Goal: Information Seeking & Learning: Learn about a topic

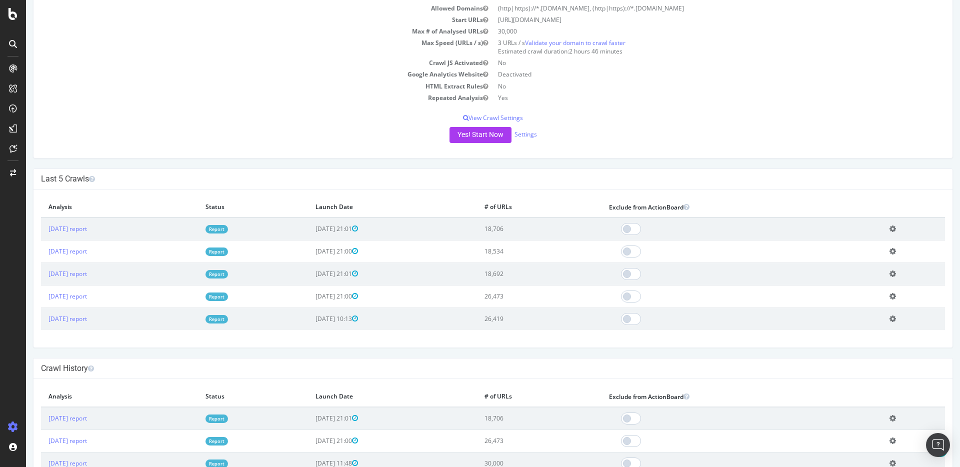
scroll to position [115, 0]
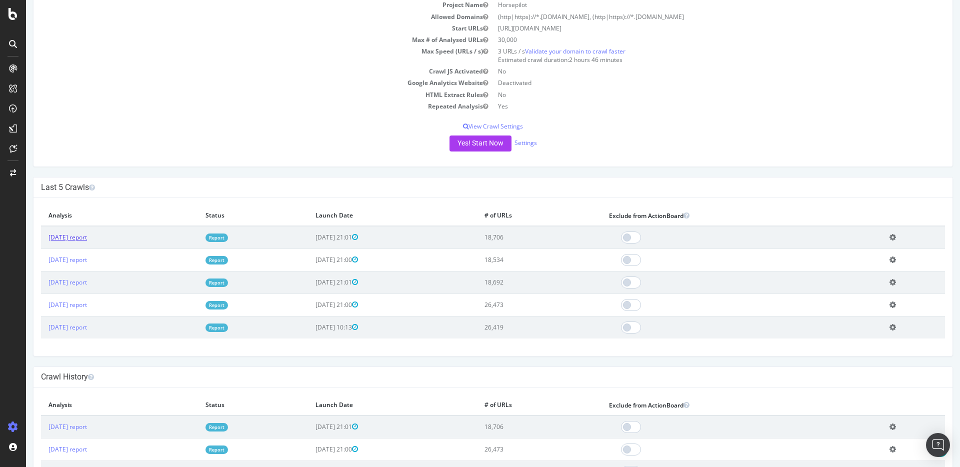
click at [86, 233] on link "[DATE] report" at bounding box center [68, 237] width 39 height 9
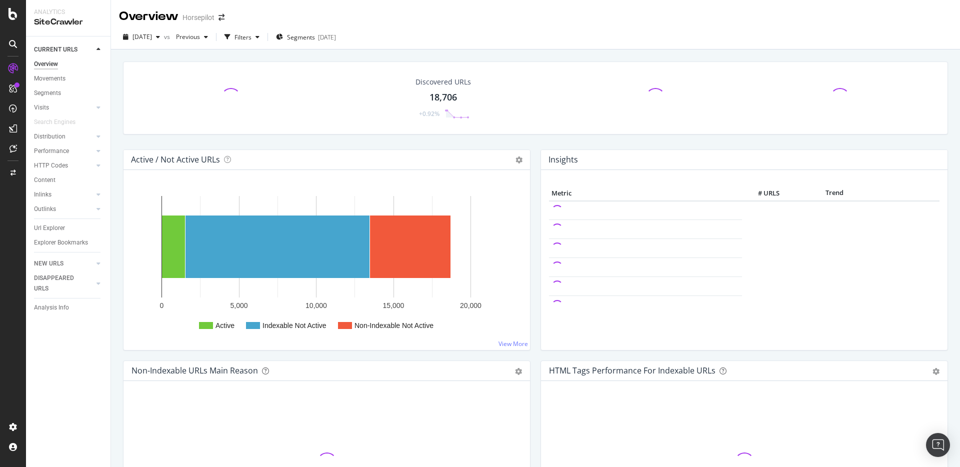
click at [431, 93] on div "18,706" at bounding box center [444, 97] width 28 height 13
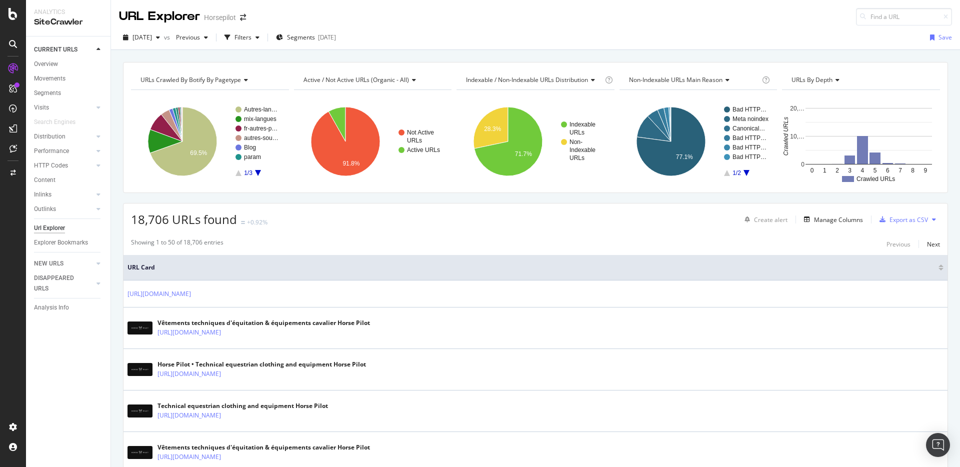
drag, startPoint x: 519, startPoint y: 163, endPoint x: 512, endPoint y: 185, distance: 23.7
click at [512, 185] on div "URLs Crawled By Botify By pagetype Chart (by Value) Table Expand Export as CSV …" at bounding box center [535, 127] width 825 height 131
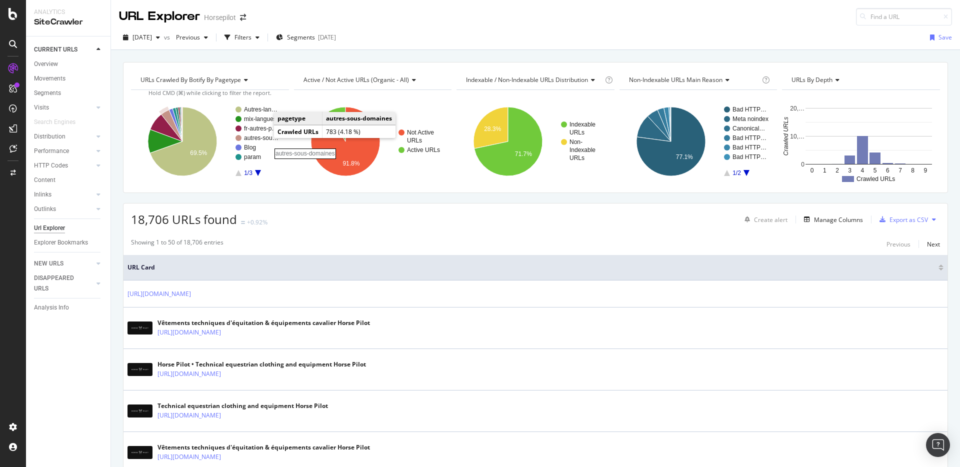
click at [264, 138] on rect "A chart." at bounding box center [262, 138] width 36 height 6
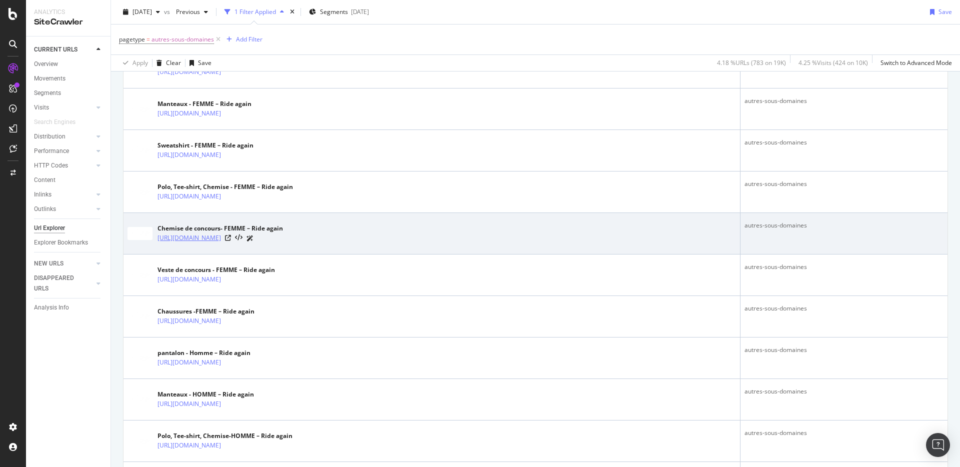
scroll to position [23, 0]
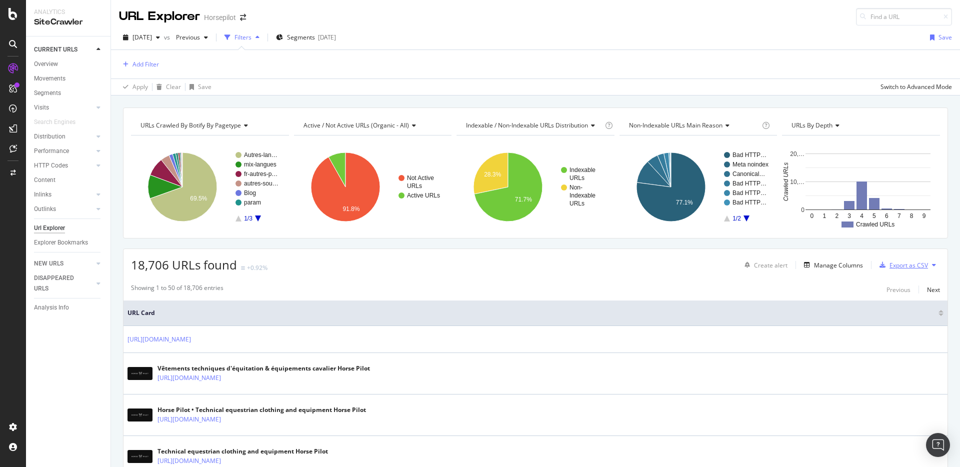
click at [896, 262] on div "Export as CSV" at bounding box center [909, 265] width 39 height 9
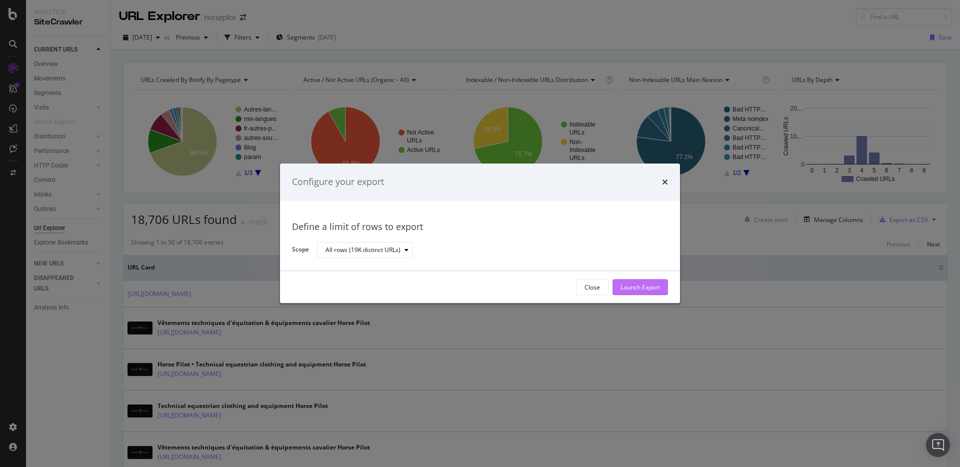
click at [632, 287] on div "Launch Export" at bounding box center [641, 287] width 40 height 9
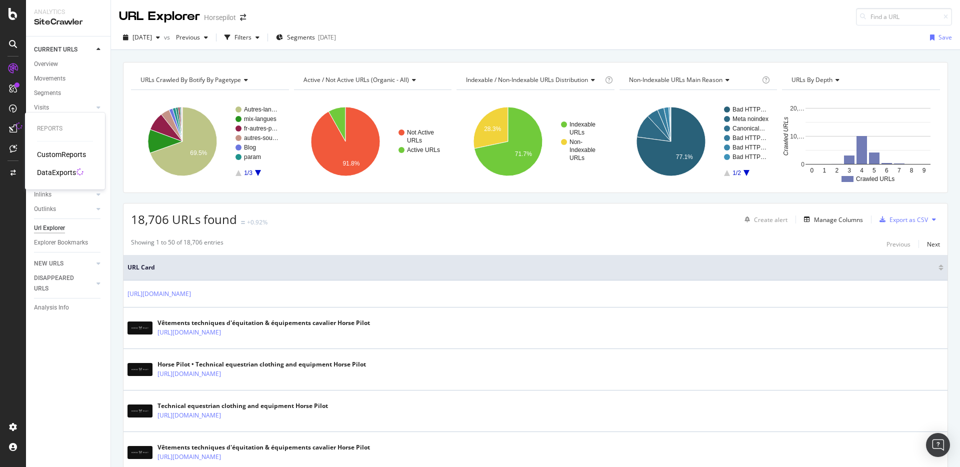
click at [51, 174] on div "DataExports" at bounding box center [56, 173] width 39 height 10
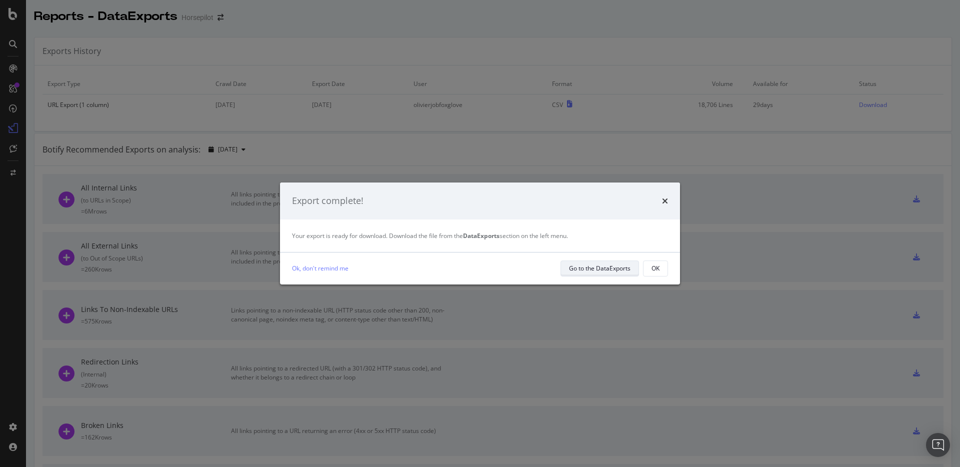
click at [597, 269] on div "Go to the DataExports" at bounding box center [600, 268] width 62 height 9
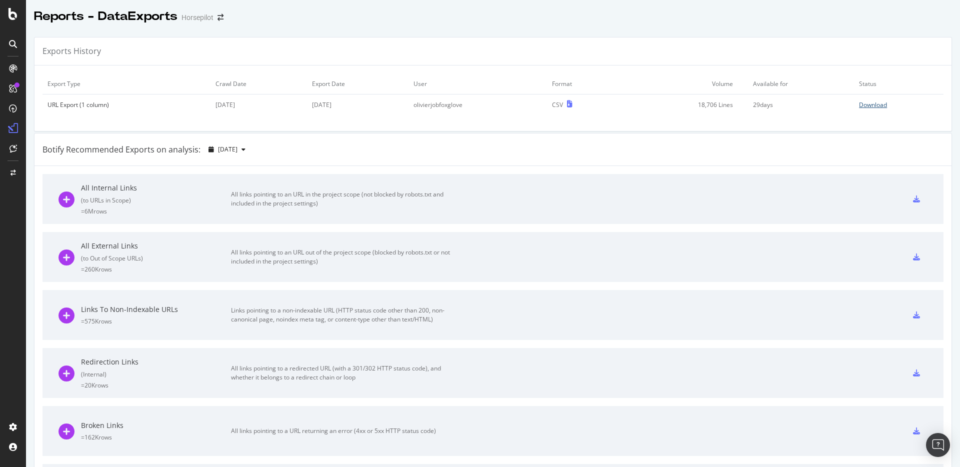
click at [859, 105] on div "Download" at bounding box center [873, 105] width 28 height 9
click at [10, 15] on icon at bounding box center [13, 14] width 9 height 12
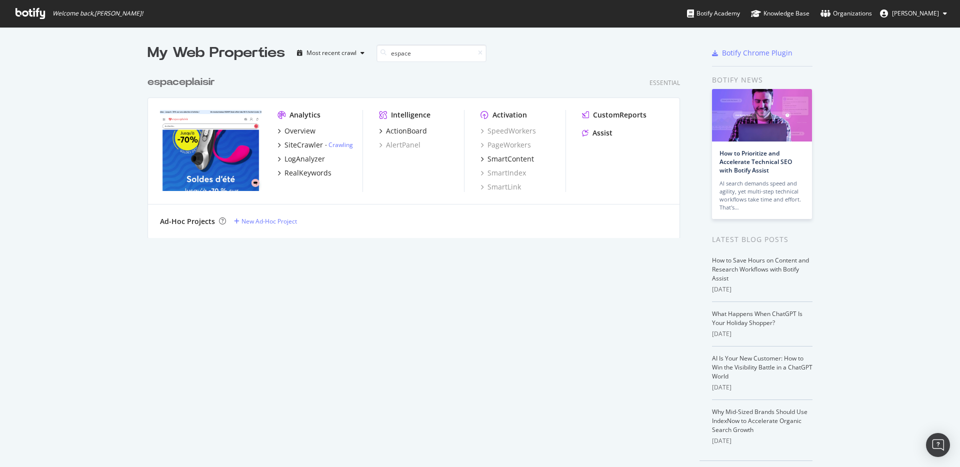
scroll to position [168, 533]
type input "espace"
click at [196, 79] on div "espace plaisir" at bounding box center [182, 82] width 68 height 15
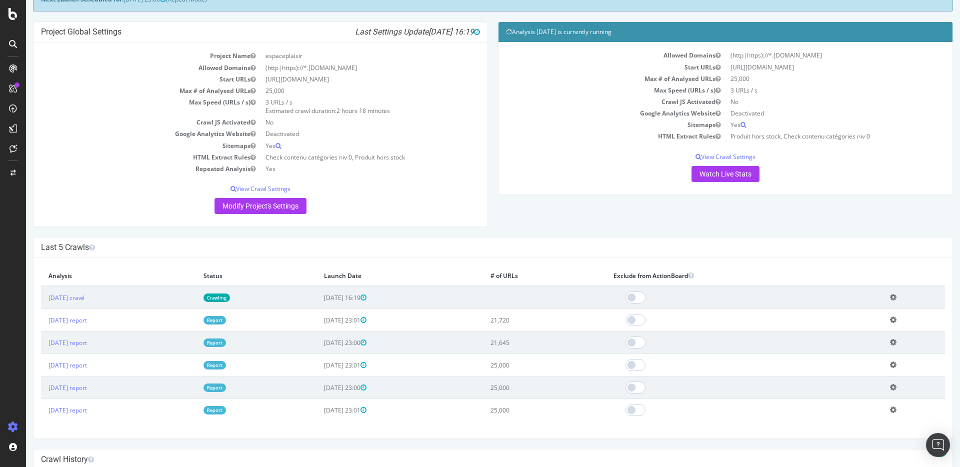
scroll to position [174, 0]
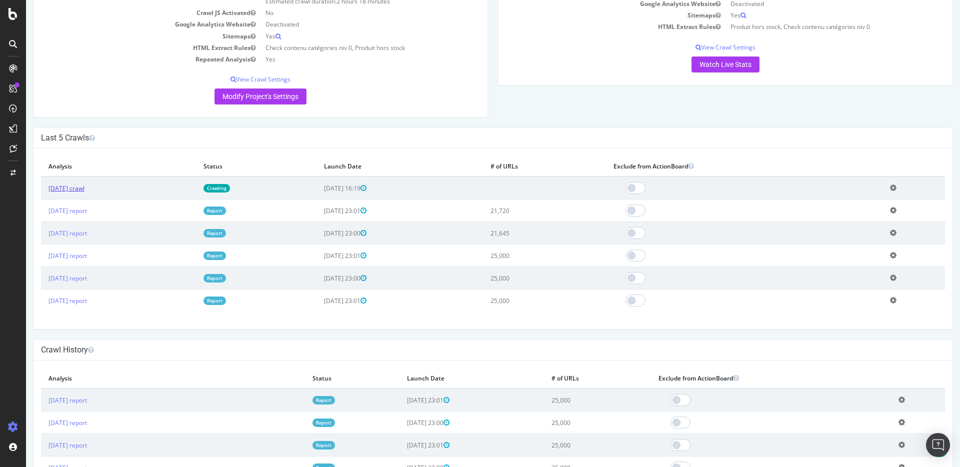
click at [77, 185] on link "[DATE] crawl" at bounding box center [67, 188] width 36 height 9
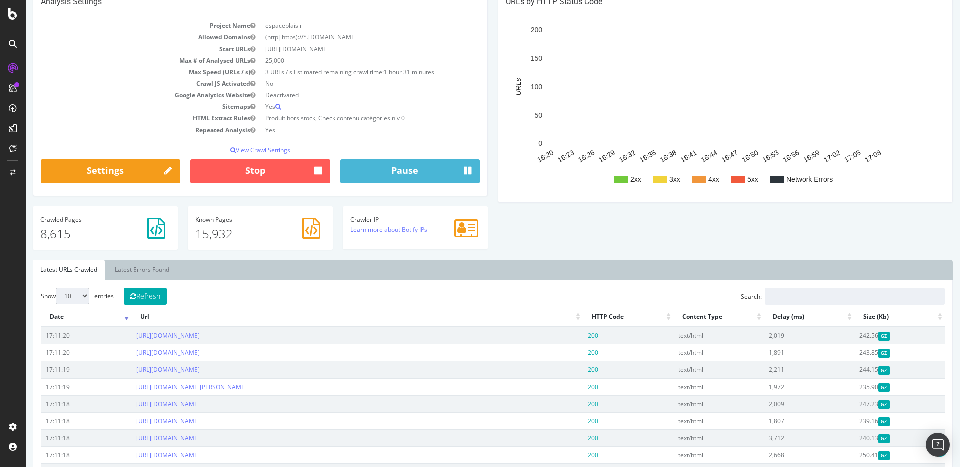
scroll to position [203, 0]
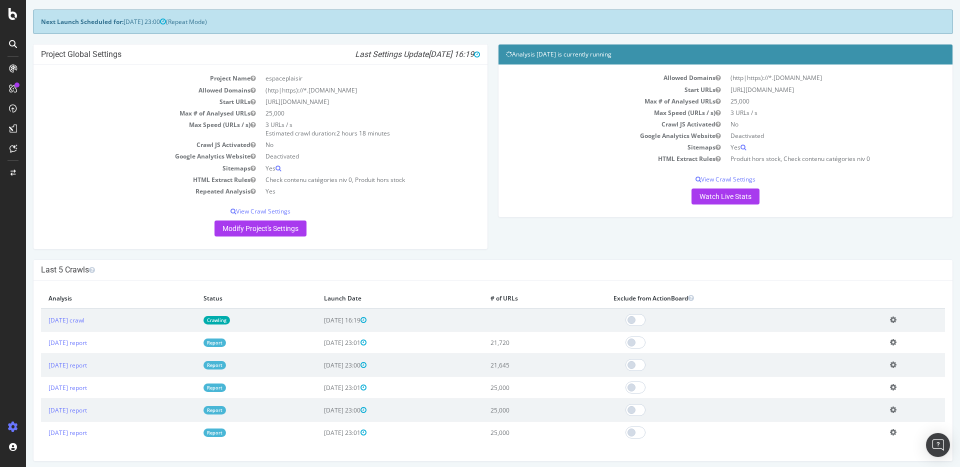
scroll to position [88, 0]
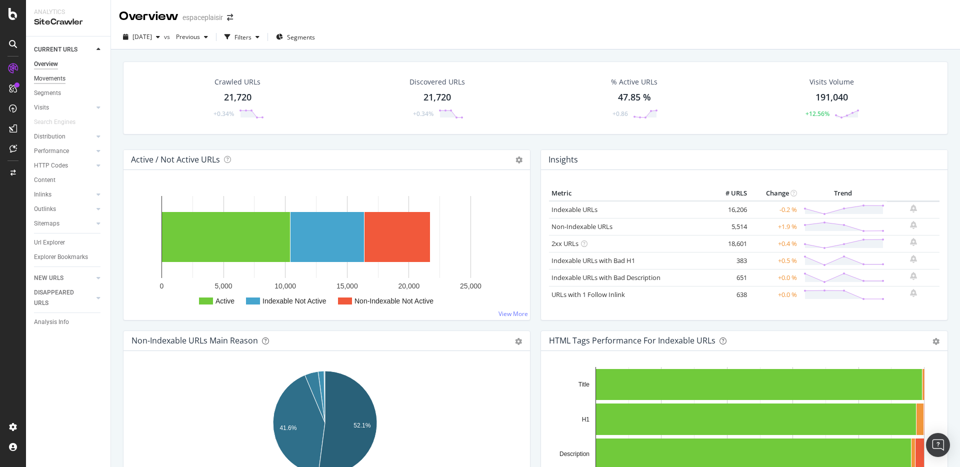
click at [45, 82] on div "Movements" at bounding box center [50, 79] width 32 height 11
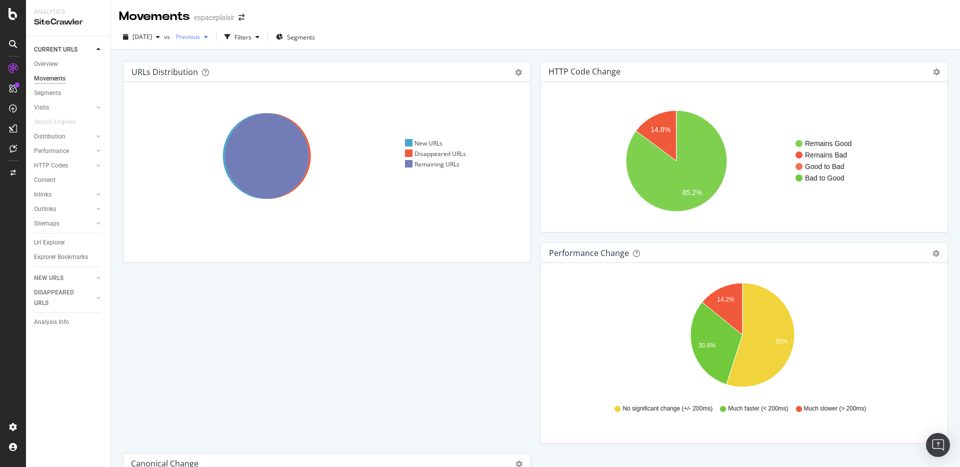
click at [212, 42] on div "Previous" at bounding box center [192, 37] width 40 height 15
click at [229, 122] on div "[DATE] 25.0K URLs" at bounding box center [256, 128] width 138 height 15
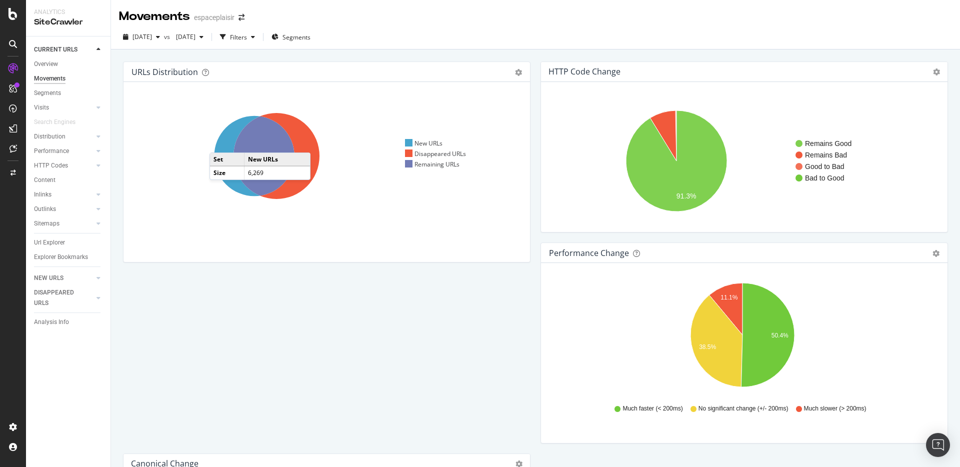
click at [220, 143] on icon at bounding box center [254, 156] width 80 height 80
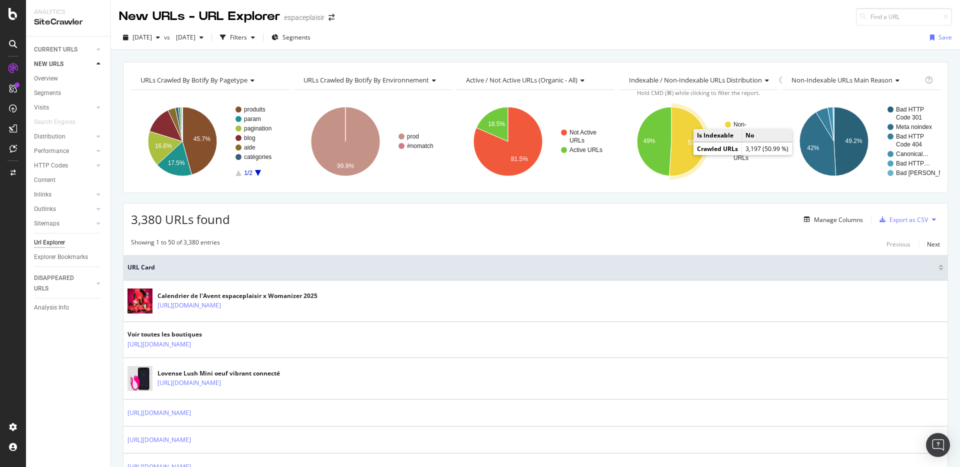
click at [688, 134] on icon "A chart." at bounding box center [687, 141] width 37 height 69
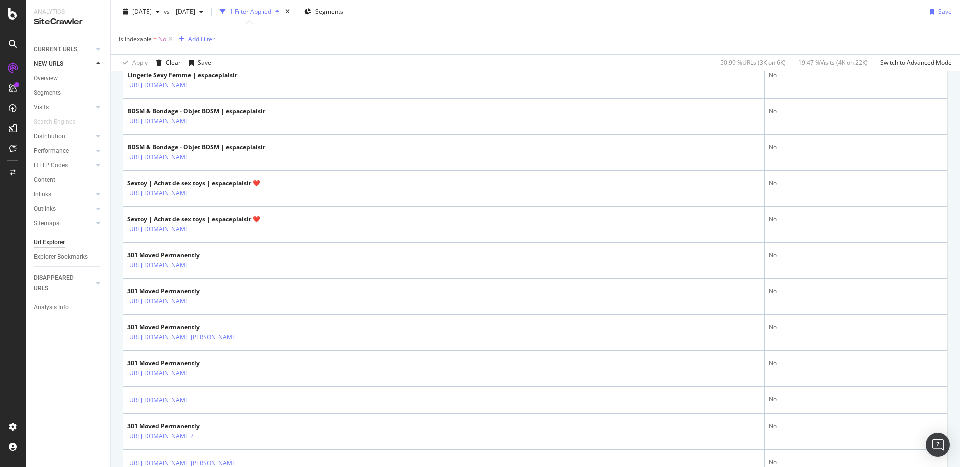
scroll to position [467, 0]
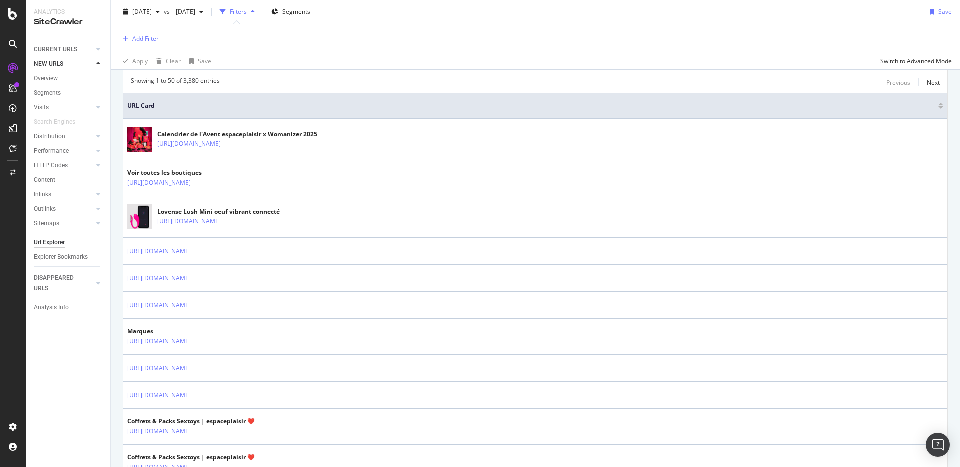
scroll to position [115, 0]
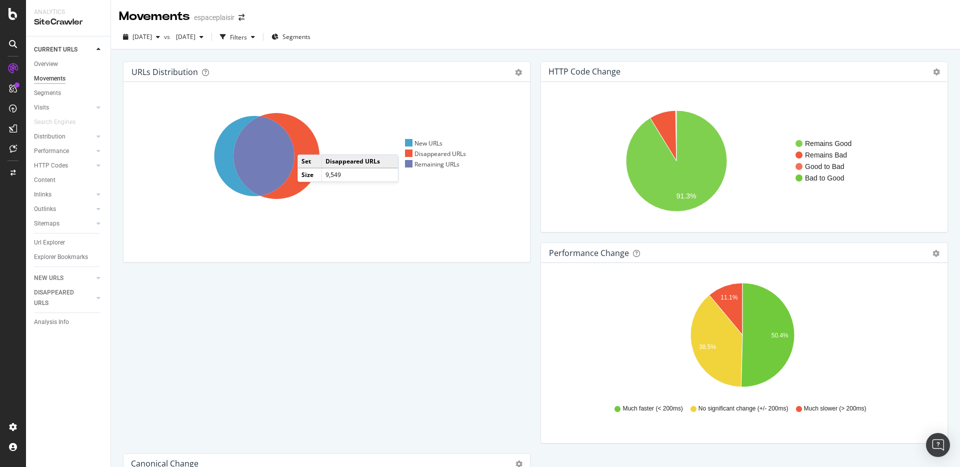
click at [307, 145] on icon at bounding box center [277, 156] width 86 height 86
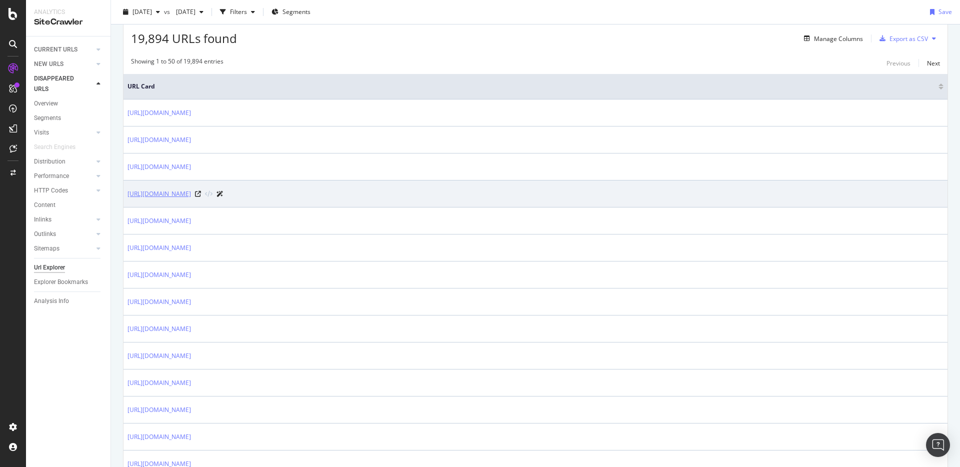
scroll to position [179, 0]
